Goal: Information Seeking & Learning: Find specific fact

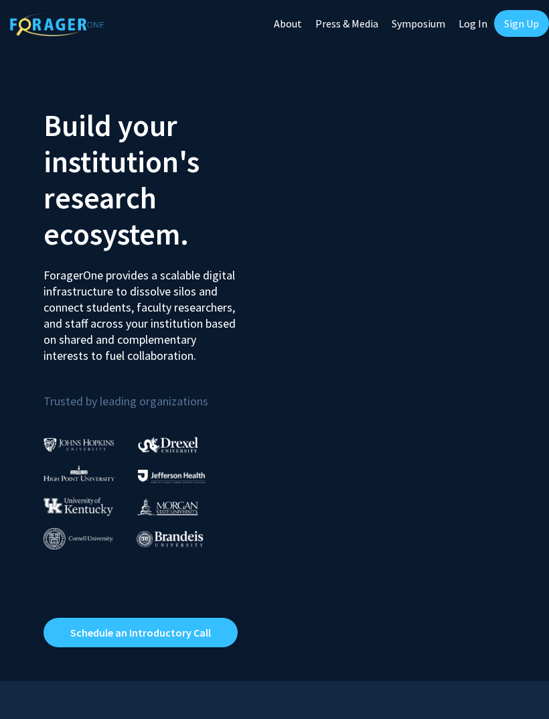
click at [463, 27] on link "Log In" at bounding box center [473, 23] width 42 height 47
select select
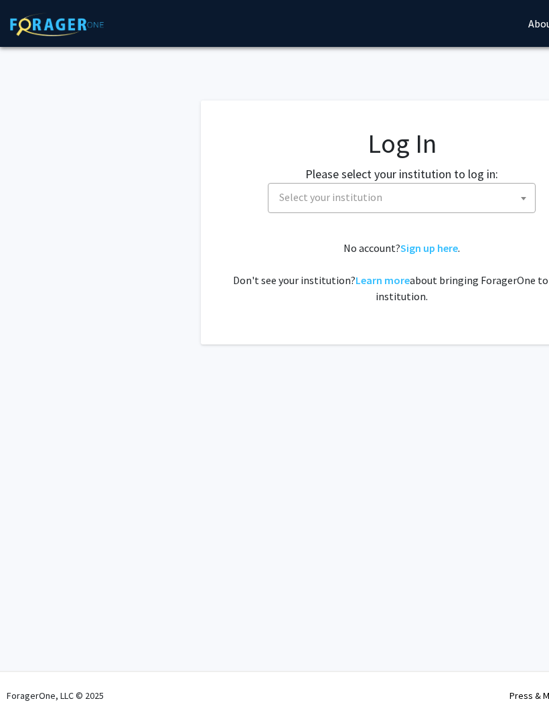
click at [364, 196] on span "Select your institution" at bounding box center [330, 196] width 103 height 13
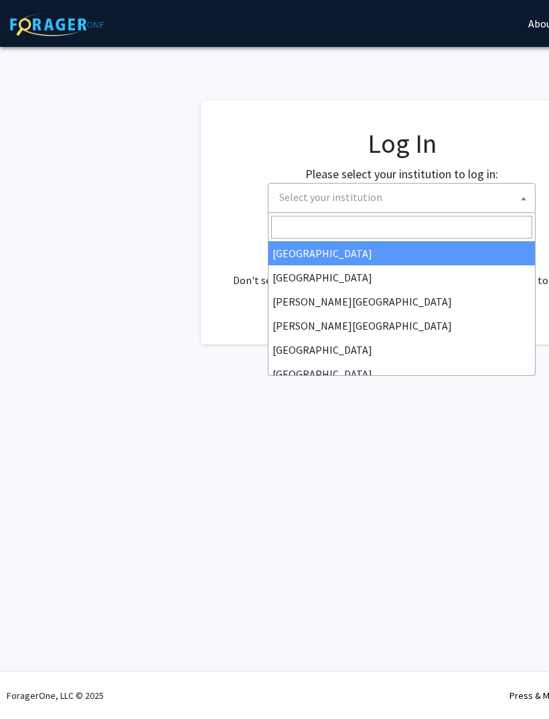
click at [316, 222] on input "Search" at bounding box center [401, 227] width 261 height 23
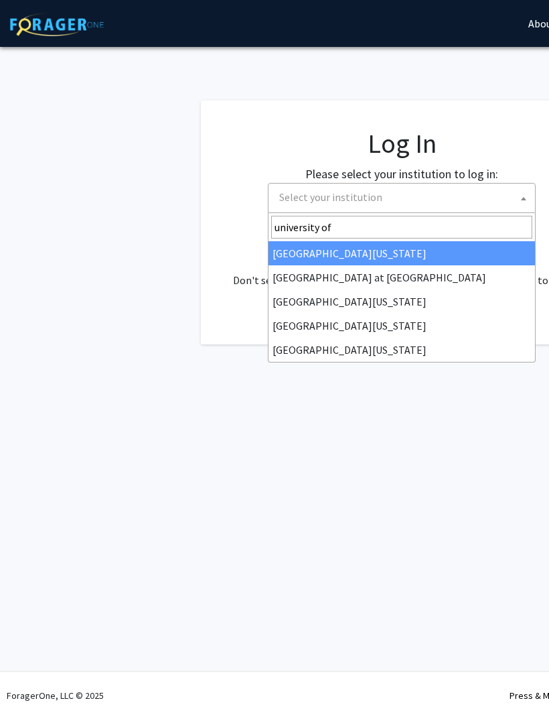
type input "university of k"
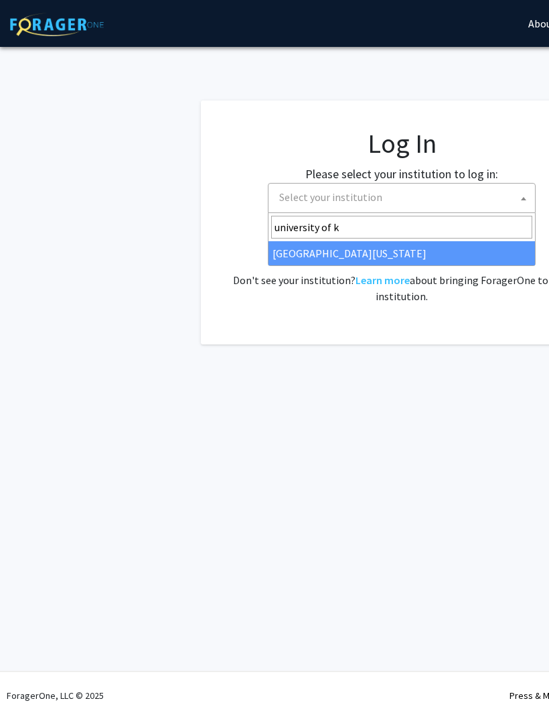
select select "13"
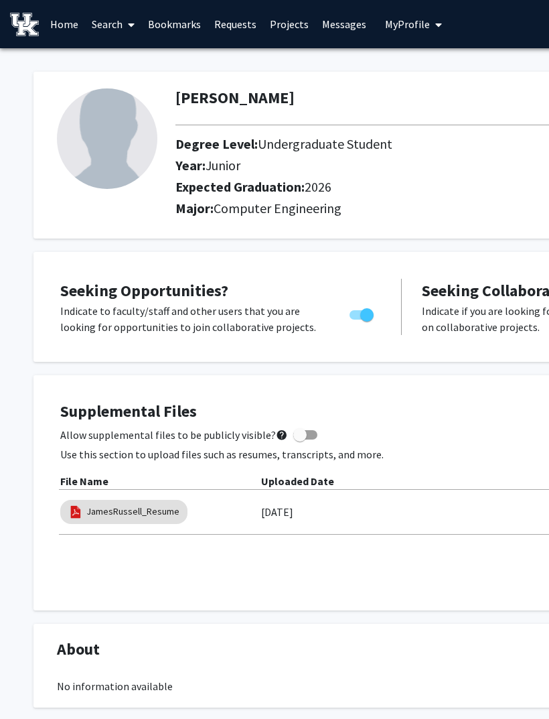
click at [55, 31] on link "Home" at bounding box center [65, 24] width 42 height 47
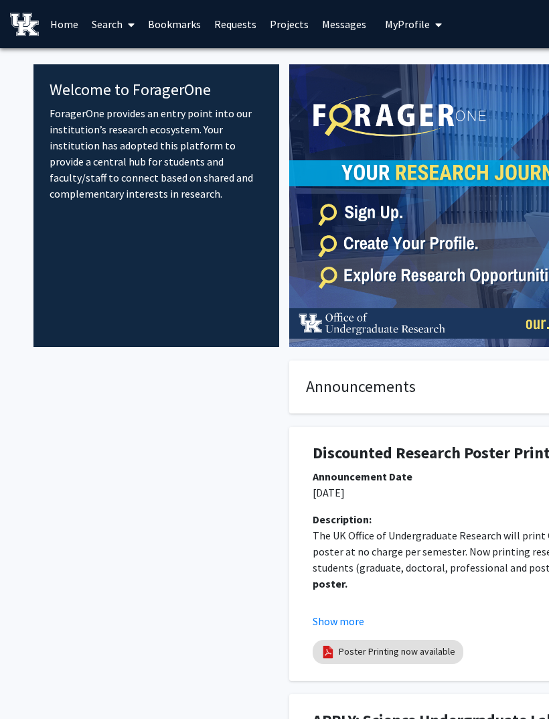
click at [110, 29] on link "Search" at bounding box center [113, 24] width 56 height 47
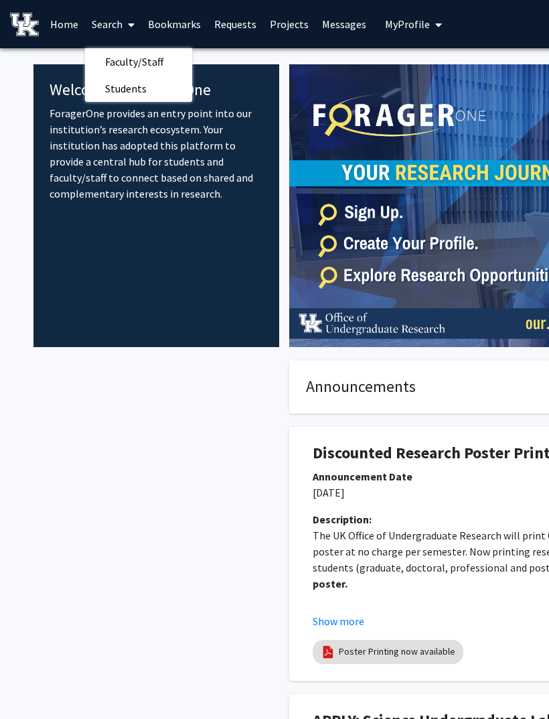
click at [147, 62] on span "Faculty/Staff" at bounding box center [134, 61] width 98 height 27
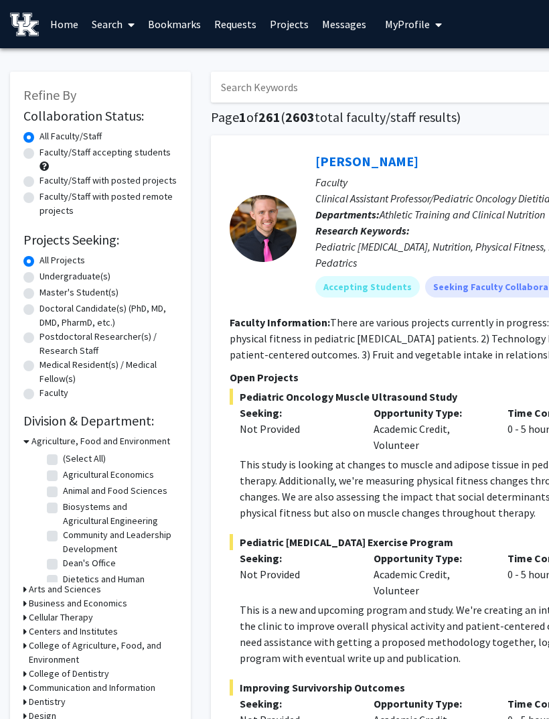
click at [84, 280] on label "Undergraduate(s)" at bounding box center [75, 276] width 71 height 14
click at [48, 278] on input "Undergraduate(s)" at bounding box center [44, 273] width 9 height 9
radio input "true"
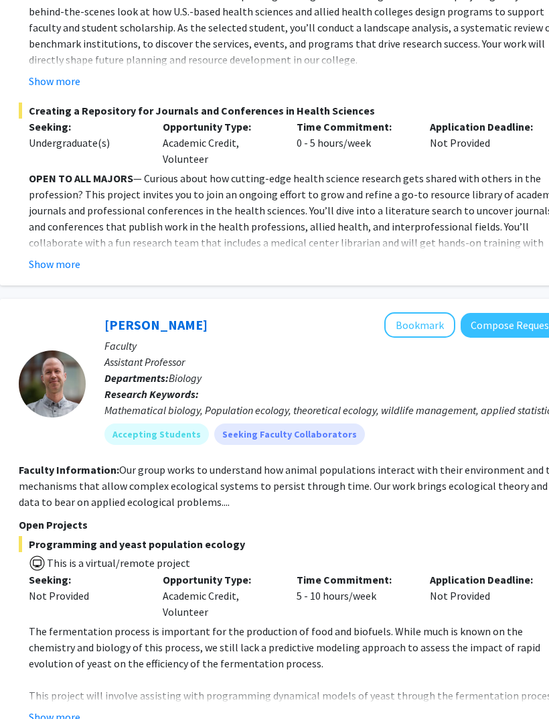
scroll to position [6198, 210]
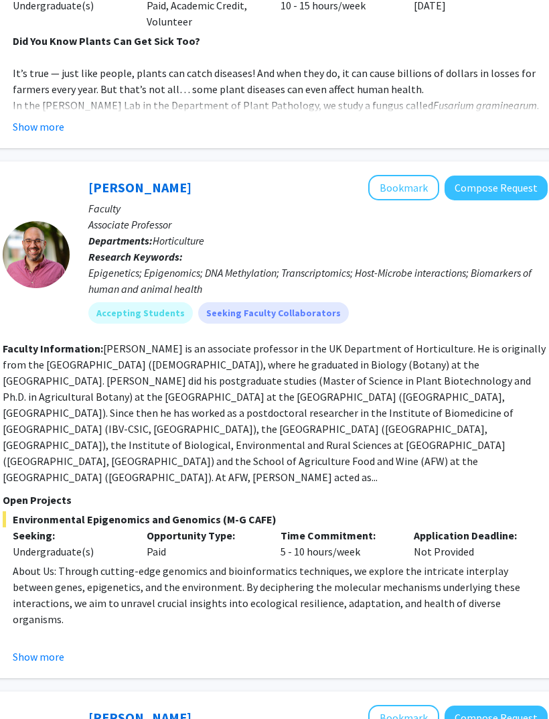
scroll to position [2499, 227]
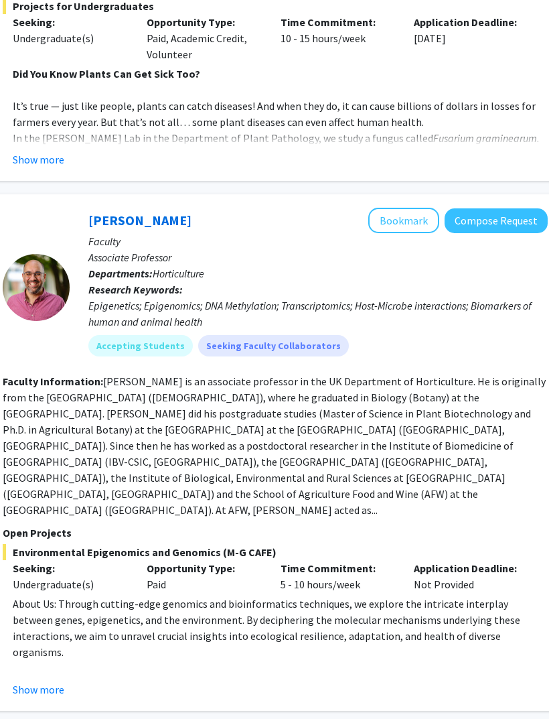
click at [44, 681] on button "Show more" at bounding box center [39, 689] width 52 height 16
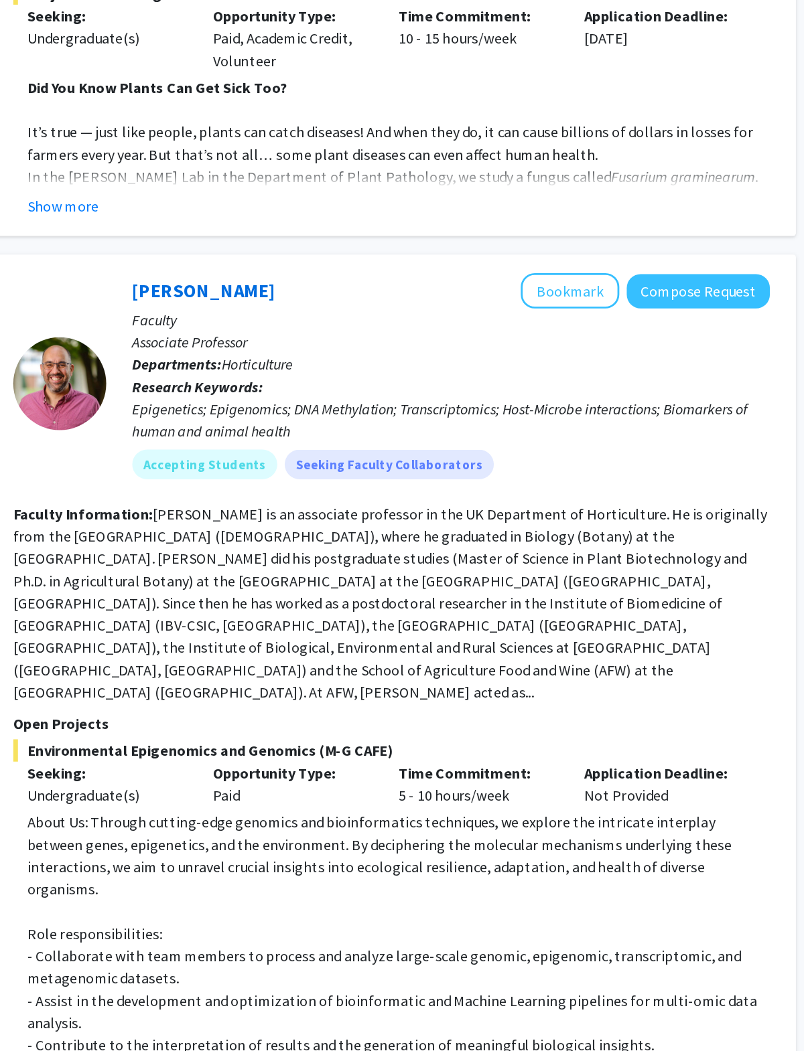
scroll to position [2509, 0]
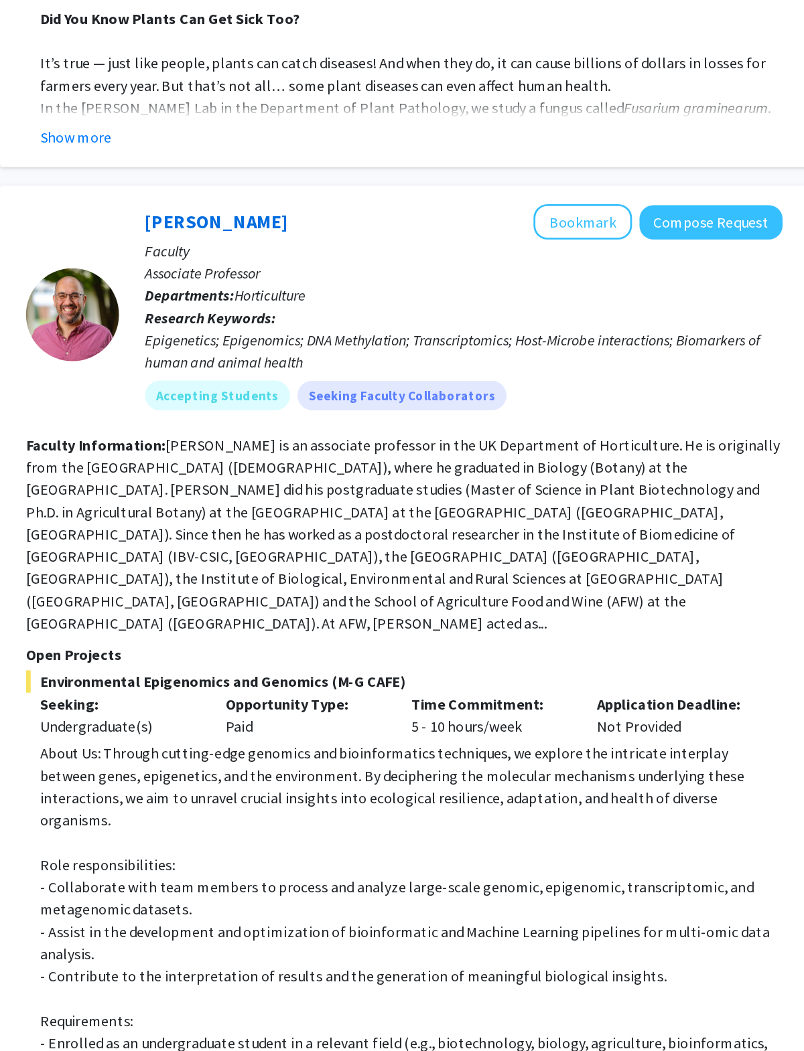
click at [476, 363] on section "Faculty Information: [PERSON_NAME] is an associate professor in the UK Departme…" at bounding box center [502, 435] width 545 height 145
click at [465, 364] on fg-read-more "[PERSON_NAME] is an associate professor in the UK Department of Horticulture. H…" at bounding box center [501, 435] width 543 height 142
click at [413, 364] on fg-read-more "[PERSON_NAME] is an associate professor in the UK Department of Horticulture. H…" at bounding box center [501, 435] width 543 height 142
click at [459, 364] on fg-read-more "[PERSON_NAME] is an associate professor in the UK Department of Horticulture. H…" at bounding box center [501, 435] width 543 height 142
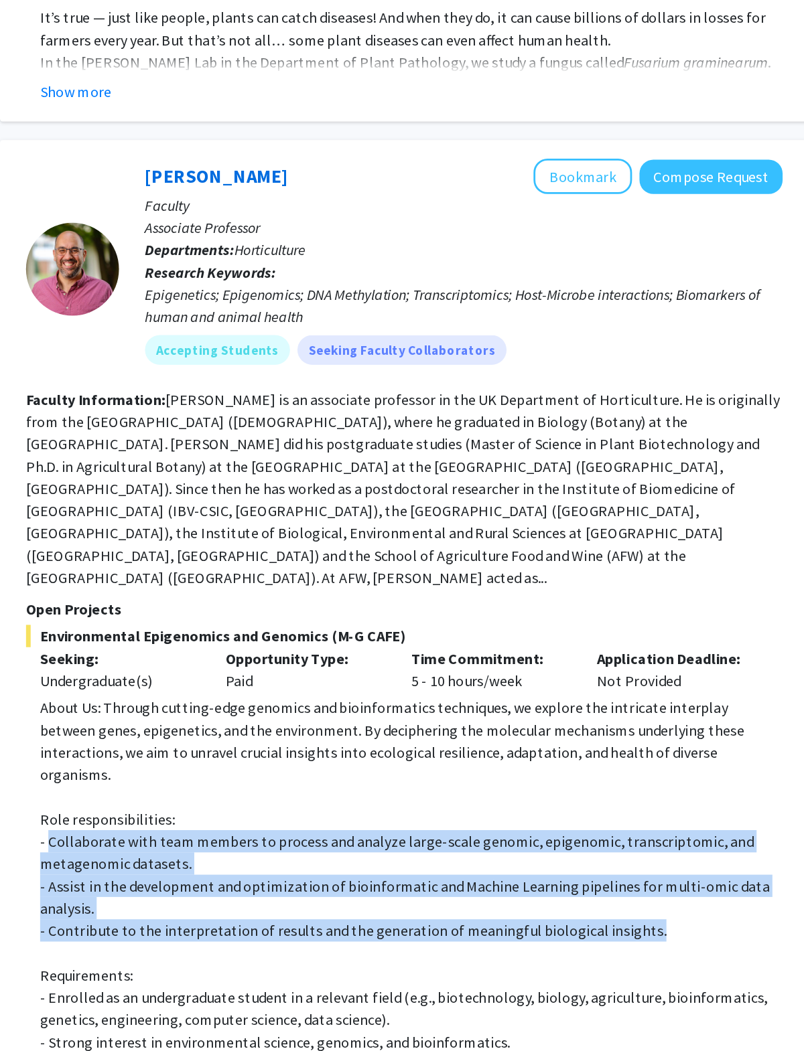
copy div "Collaborate with team members to process and analyze large-scale genomic, epige…"
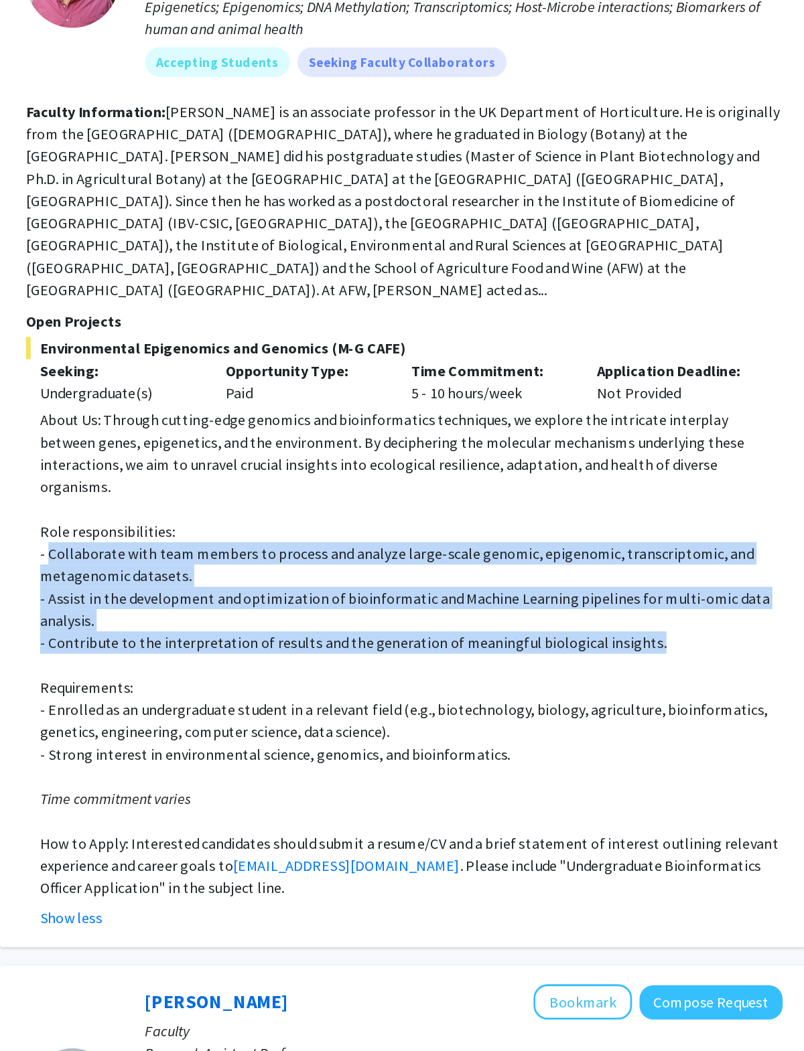
scroll to position [2708, 0]
